Goal: Task Accomplishment & Management: Complete application form

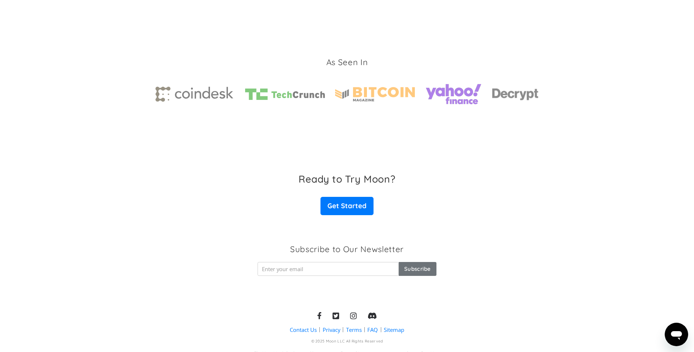
scroll to position [1080, 0]
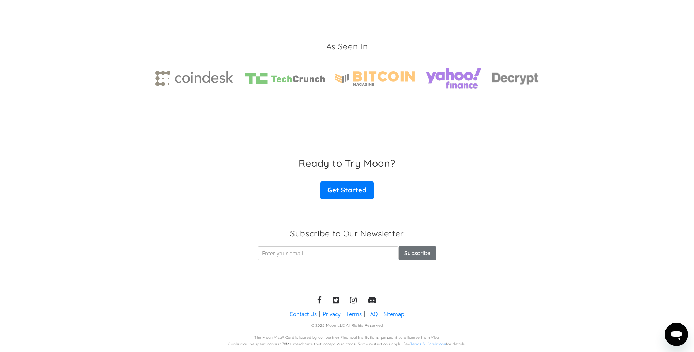
click at [376, 314] on link "FAQ" at bounding box center [372, 314] width 11 height 8
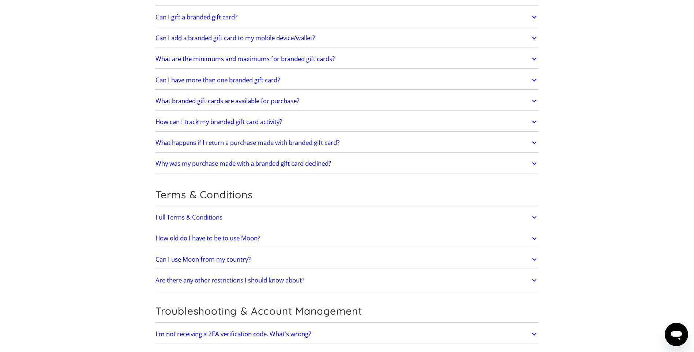
scroll to position [1280, 0]
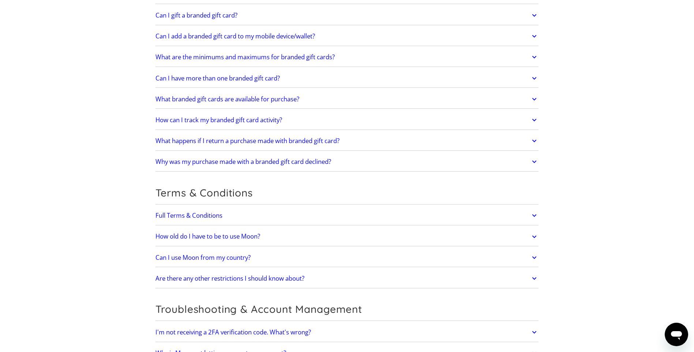
click at [214, 256] on h2 "Can I use Moon from my country?" at bounding box center [202, 257] width 95 height 7
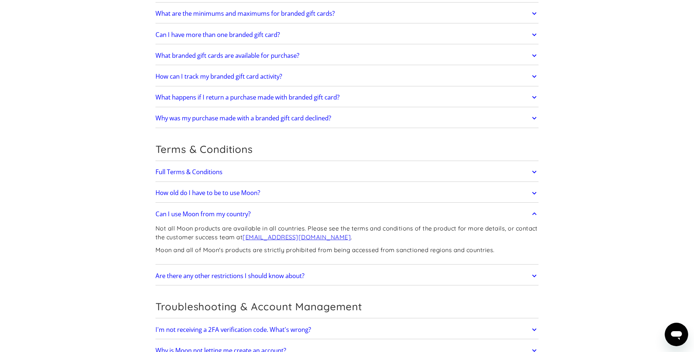
scroll to position [1329, 0]
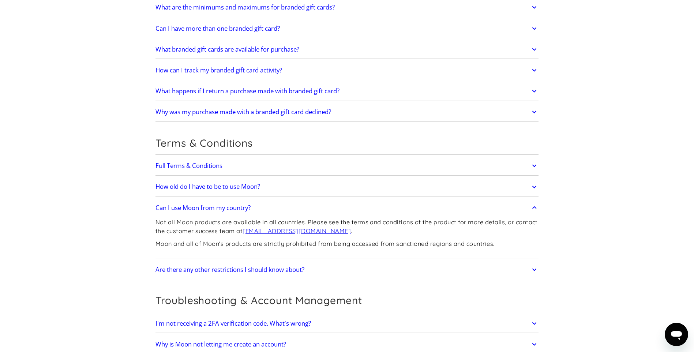
click at [536, 209] on icon at bounding box center [534, 207] width 8 height 13
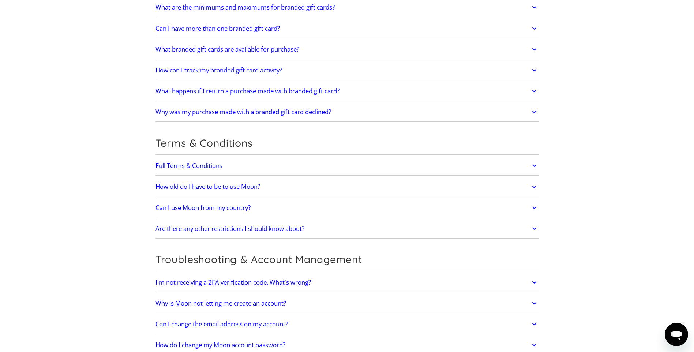
click at [528, 168] on link "Full Terms & Conditions" at bounding box center [346, 165] width 383 height 15
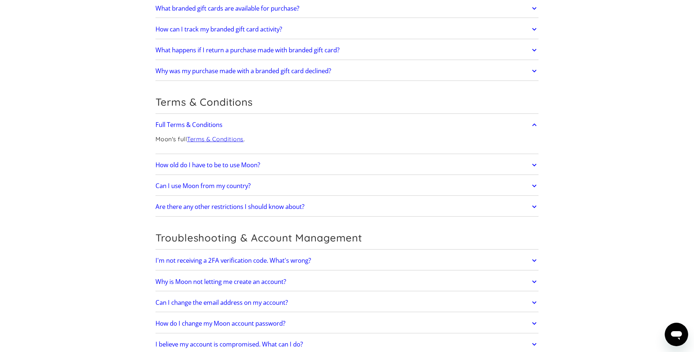
scroll to position [1364, 0]
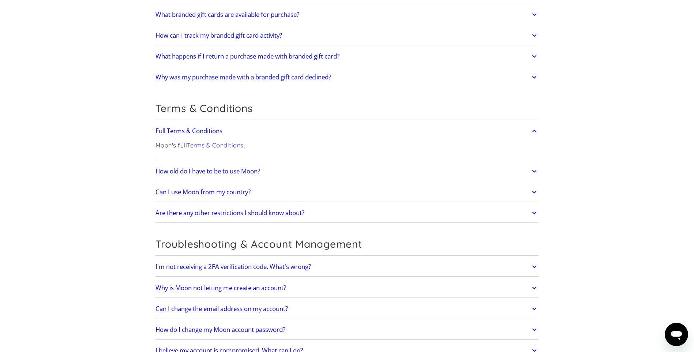
click at [225, 145] on link "Terms & Conditions" at bounding box center [215, 145] width 57 height 7
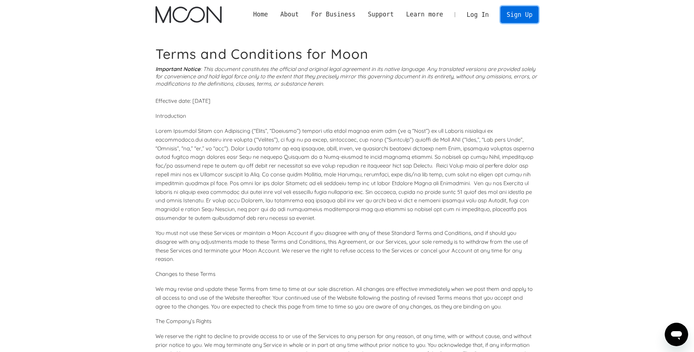
click at [527, 18] on link "Sign Up" at bounding box center [519, 14] width 38 height 16
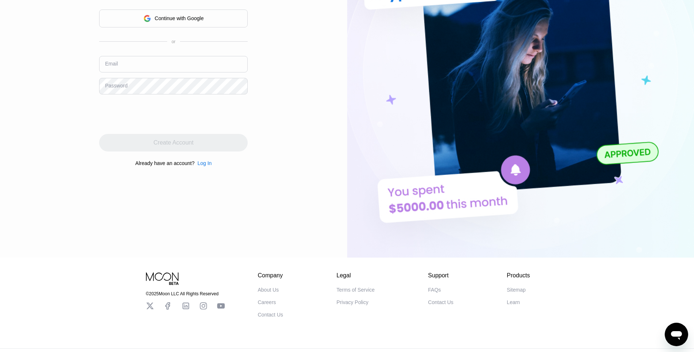
scroll to position [147, 0]
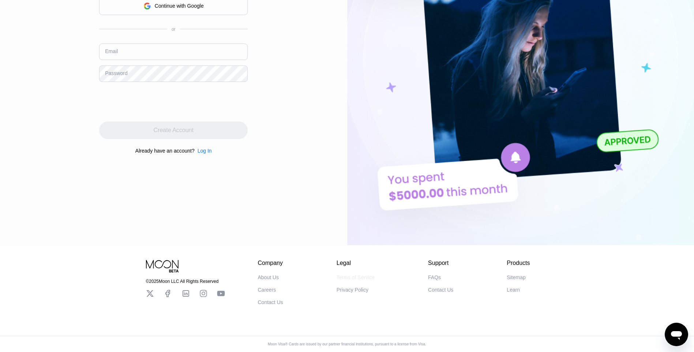
click at [360, 274] on div "Terms of Service" at bounding box center [356, 277] width 38 height 6
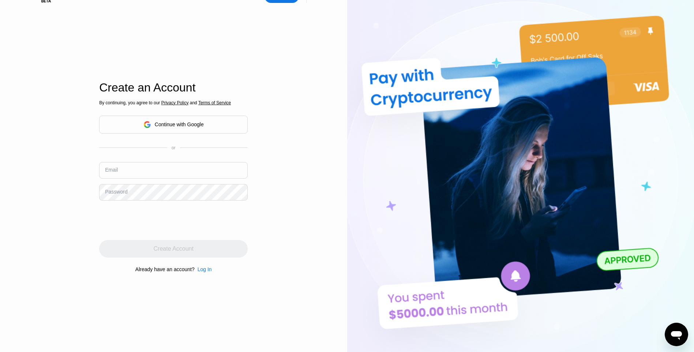
scroll to position [0, 0]
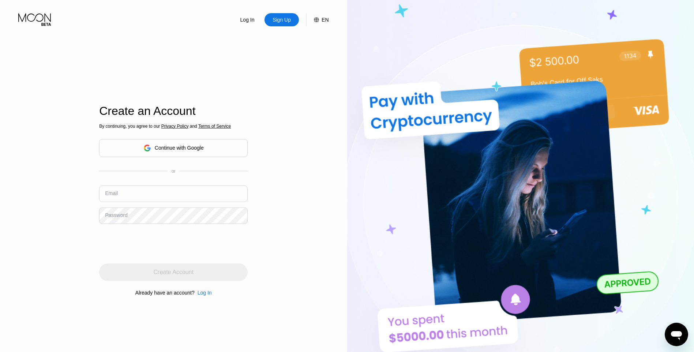
click at [44, 18] on icon at bounding box center [35, 19] width 34 height 13
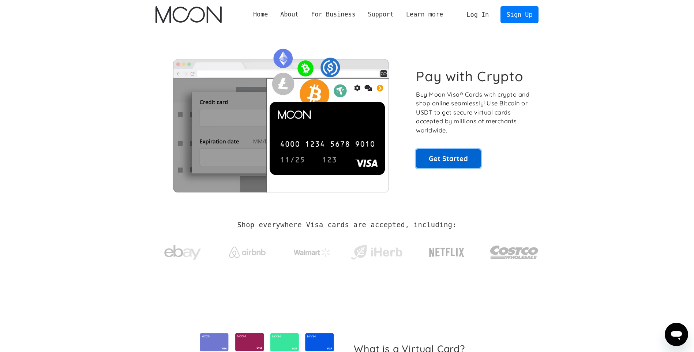
click at [453, 157] on link "Get Started" at bounding box center [448, 158] width 65 height 18
